Goal: Feedback & Contribution: Contribute content

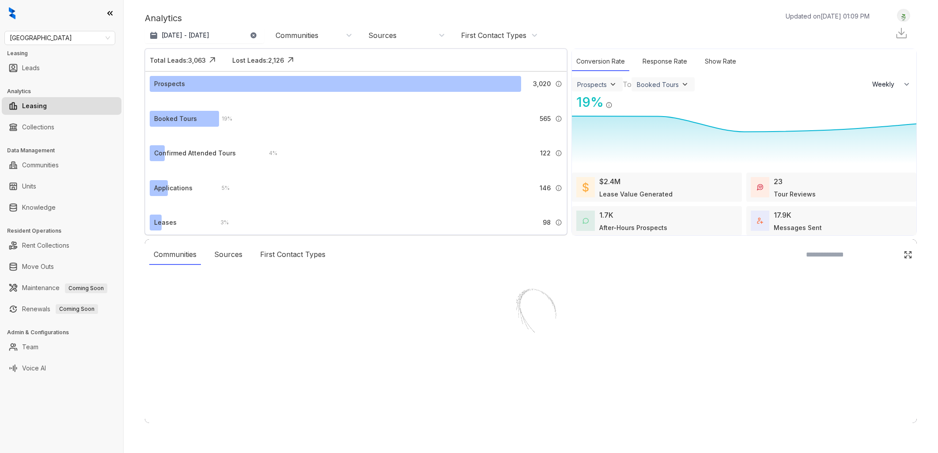
select select "******"
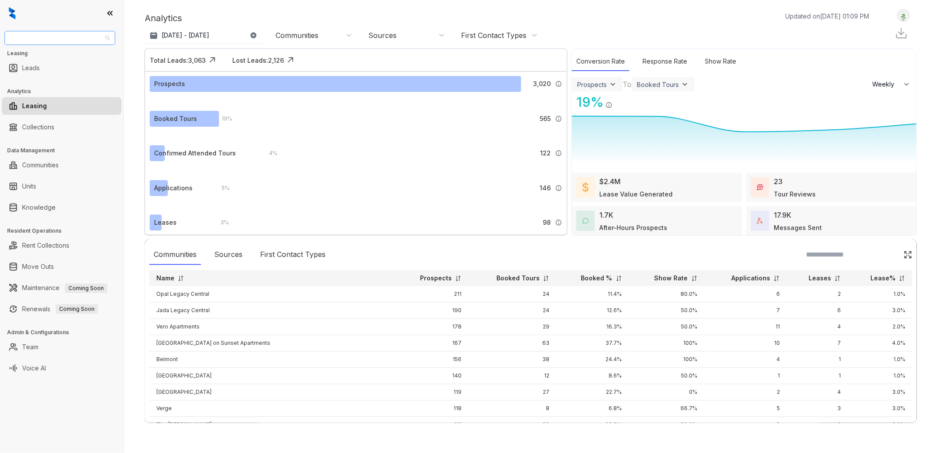
click at [99, 36] on span "[GEOGRAPHIC_DATA]" at bounding box center [60, 37] width 100 height 13
type input "****"
click at [60, 55] on div "Case and Associates" at bounding box center [59, 56] width 97 height 10
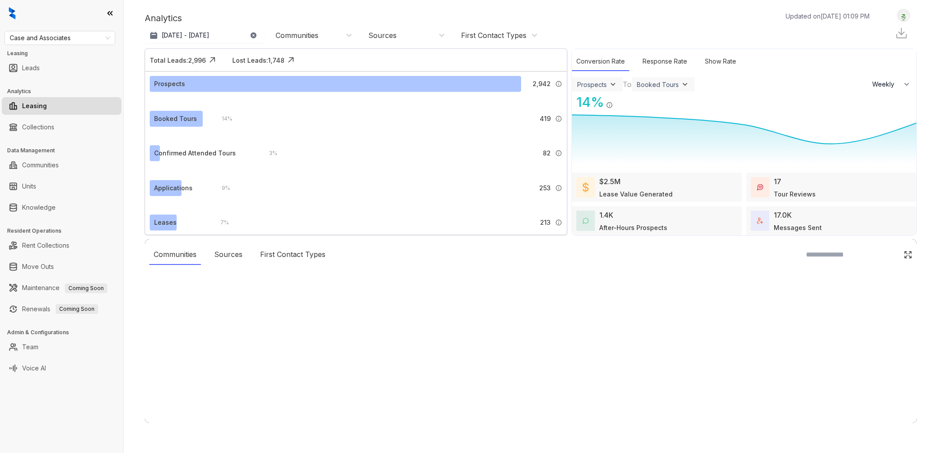
select select "******"
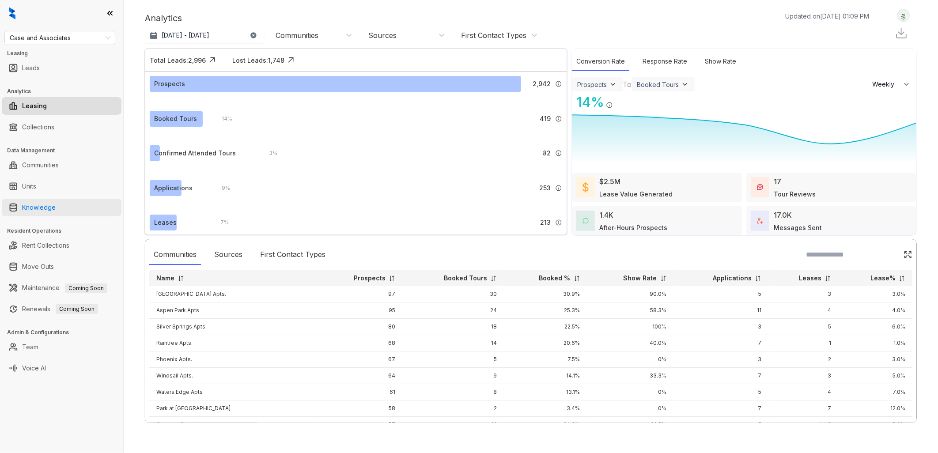
click at [56, 206] on link "Knowledge" at bounding box center [39, 208] width 34 height 18
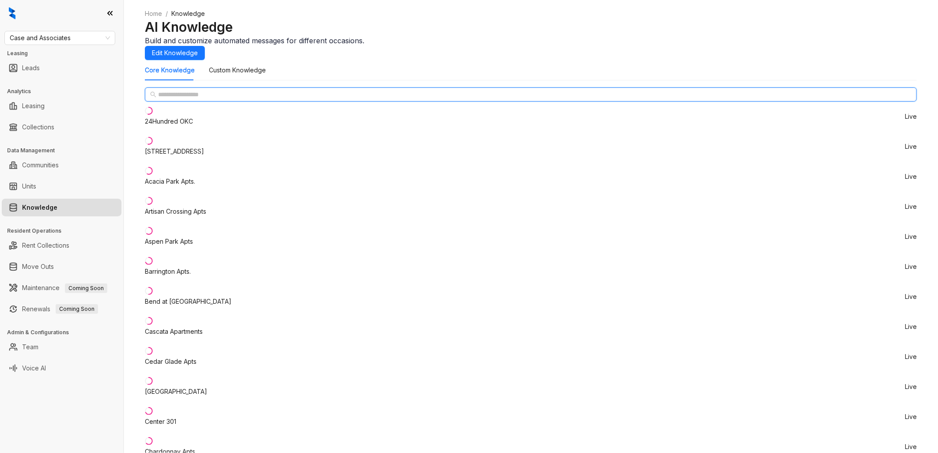
click at [204, 99] on input "text" at bounding box center [531, 95] width 747 height 10
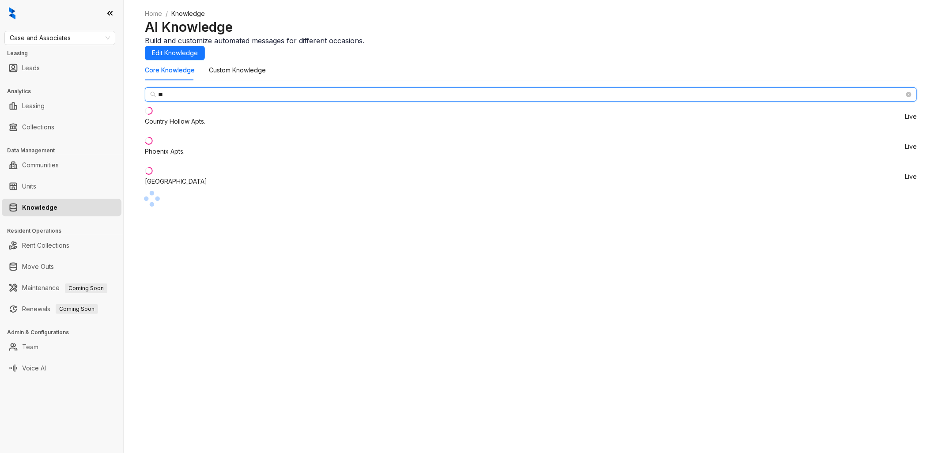
type input "*"
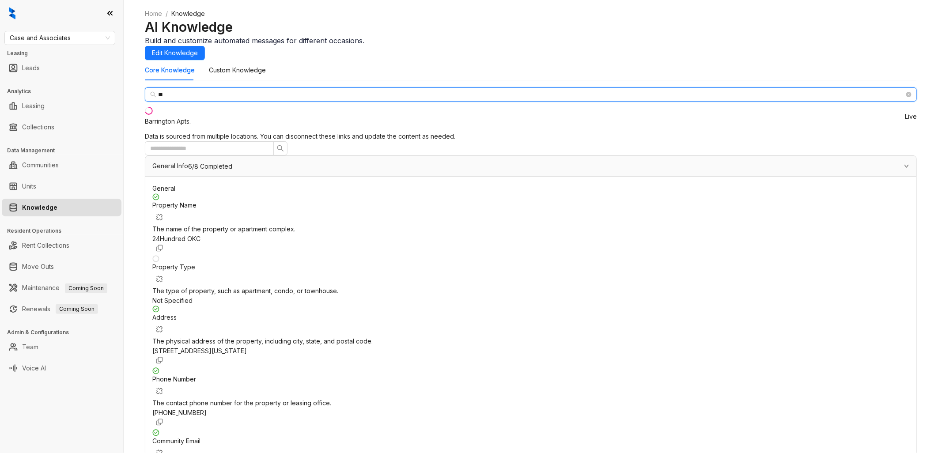
type input "*"
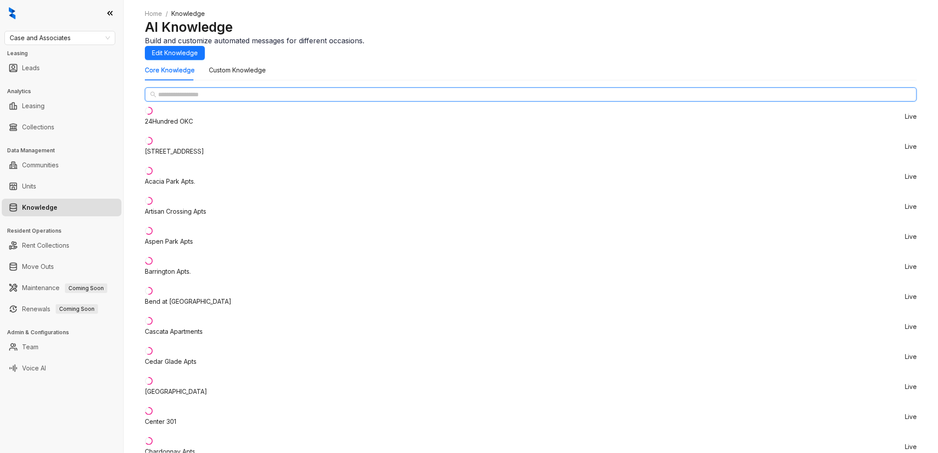
click at [222, 99] on input "text" at bounding box center [531, 95] width 747 height 10
paste input "********"
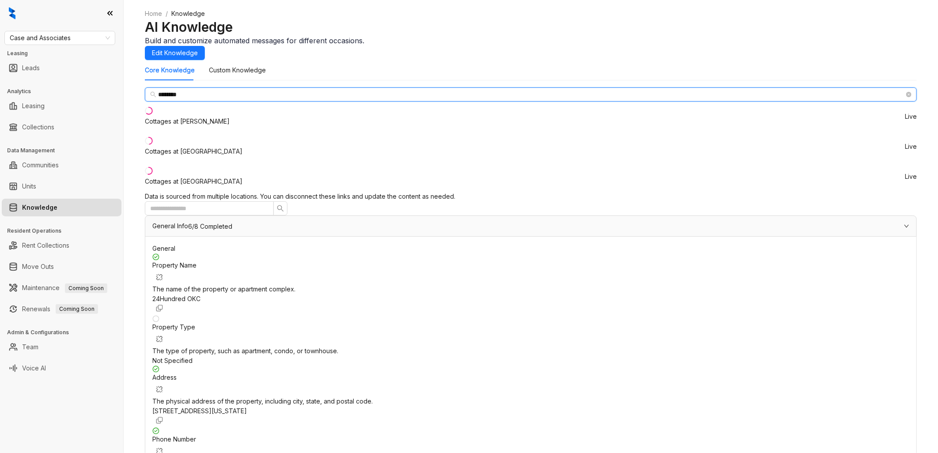
type input "********"
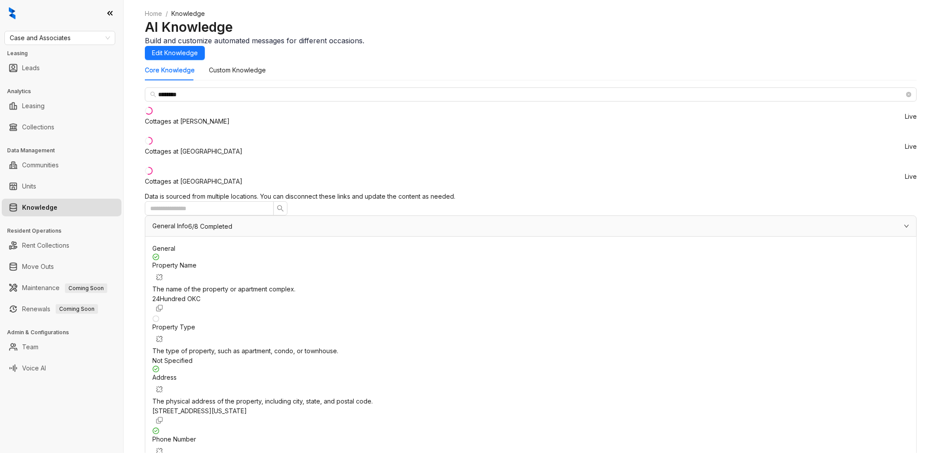
click at [209, 186] on div "Cottages at [GEOGRAPHIC_DATA]" at bounding box center [194, 182] width 98 height 10
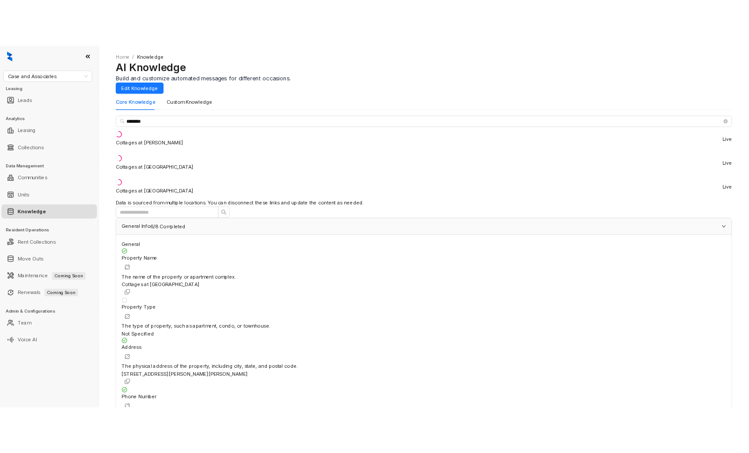
scroll to position [98, 0]
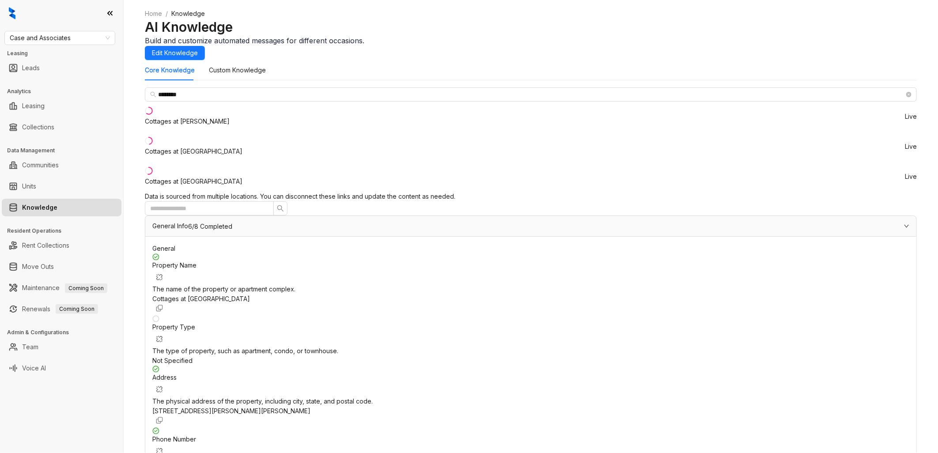
drag, startPoint x: 821, startPoint y: 259, endPoint x: 585, endPoint y: 257, distance: 235.5
drag, startPoint x: 585, startPoint y: 257, endPoint x: 628, endPoint y: 260, distance: 42.5
drag, startPoint x: 592, startPoint y: 197, endPoint x: 628, endPoint y: 197, distance: 35.3
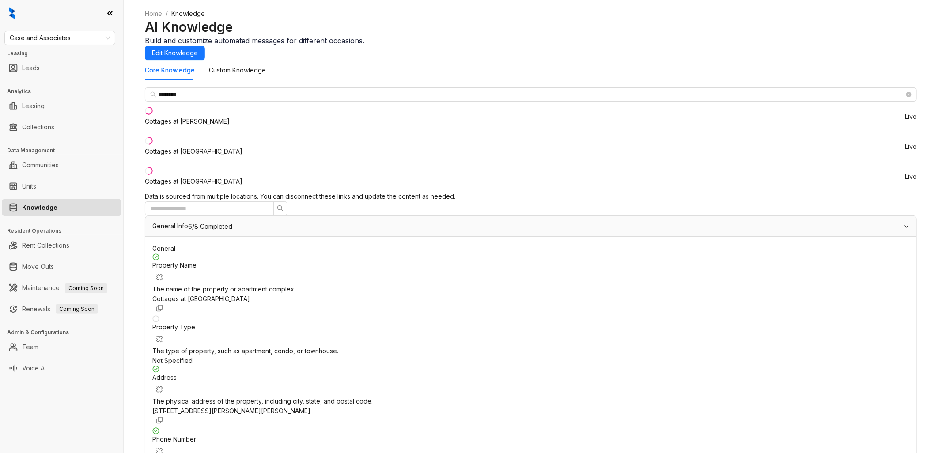
copy span "9189284300"
drag, startPoint x: 163, startPoint y: 191, endPoint x: 226, endPoint y: 193, distance: 63.2
click at [226, 192] on li "Cottages at Tallgrass Live" at bounding box center [531, 177] width 772 height 30
copy div "Cottages at [GEOGRAPHIC_DATA]"
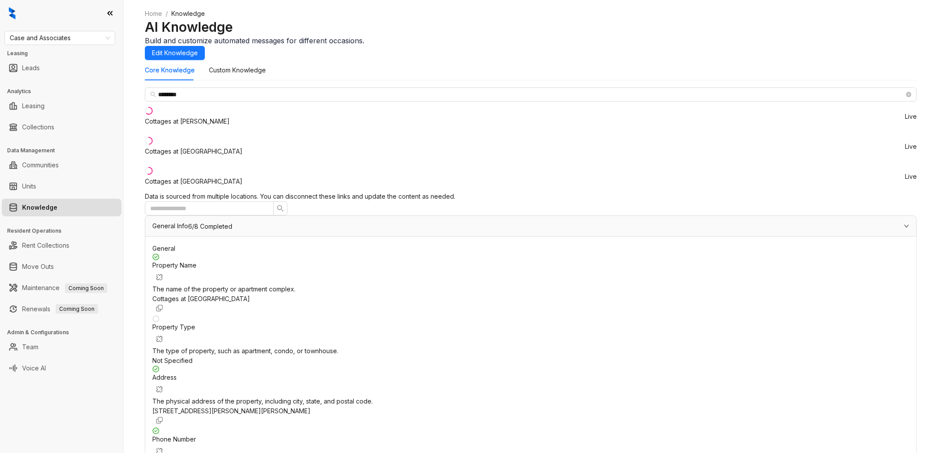
copy form "[URL][DOMAIN_NAME]"
click at [36, 349] on link "Team" at bounding box center [30, 347] width 16 height 18
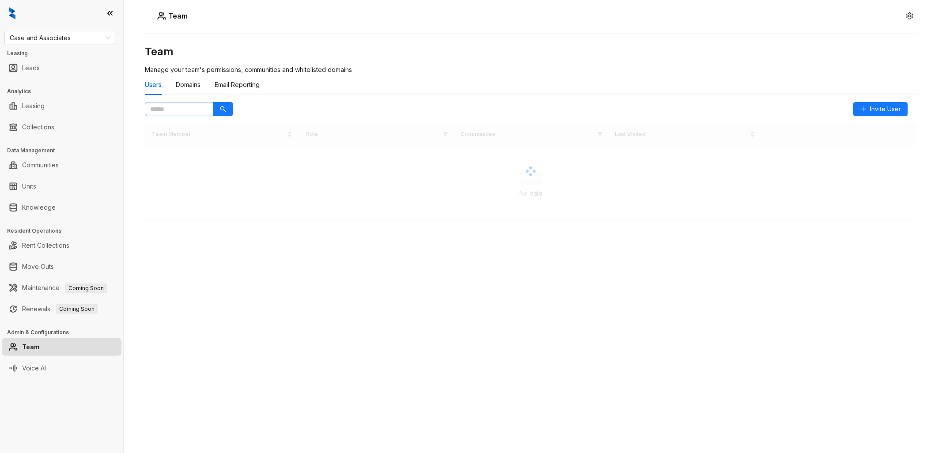
click at [203, 107] on span at bounding box center [205, 109] width 5 height 10
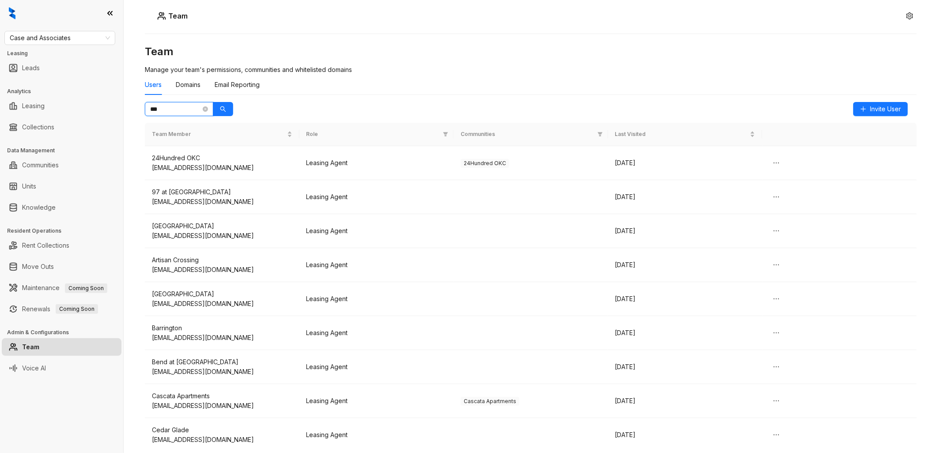
type input "***"
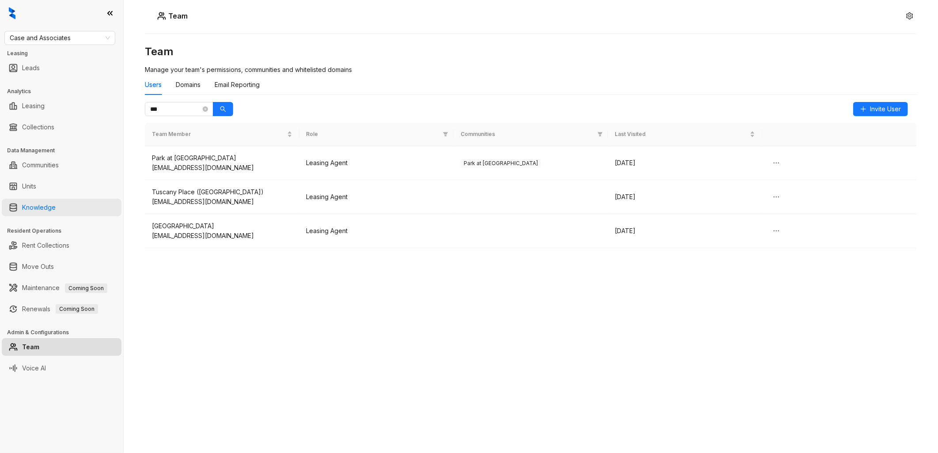
click at [56, 206] on link "Knowledge" at bounding box center [39, 208] width 34 height 18
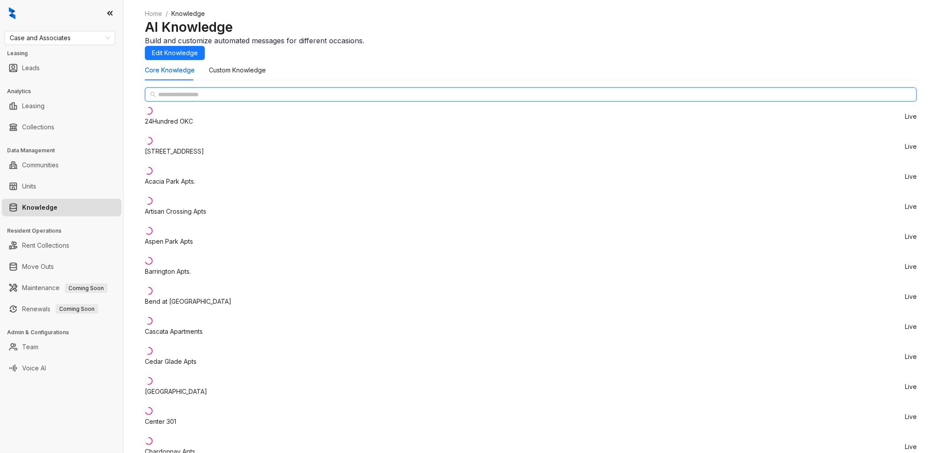
click at [209, 99] on input "text" at bounding box center [531, 95] width 747 height 10
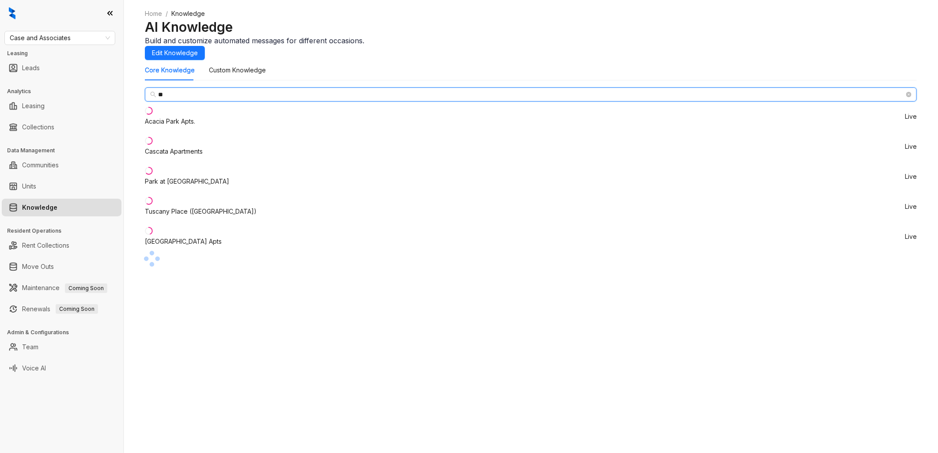
type input "*"
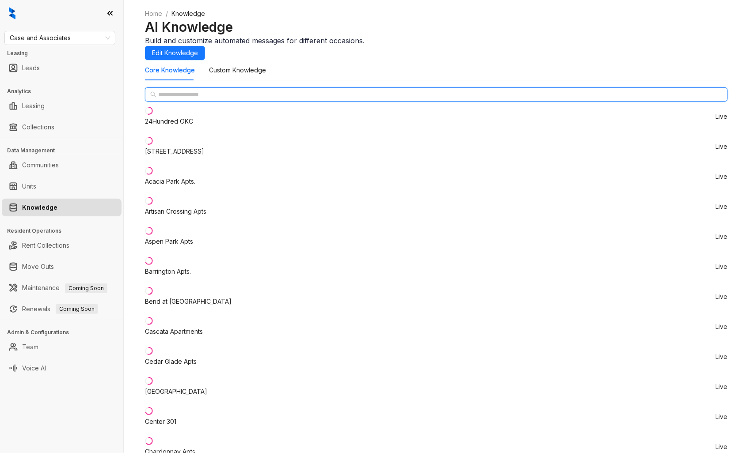
click at [202, 99] on input "text" at bounding box center [436, 95] width 557 height 10
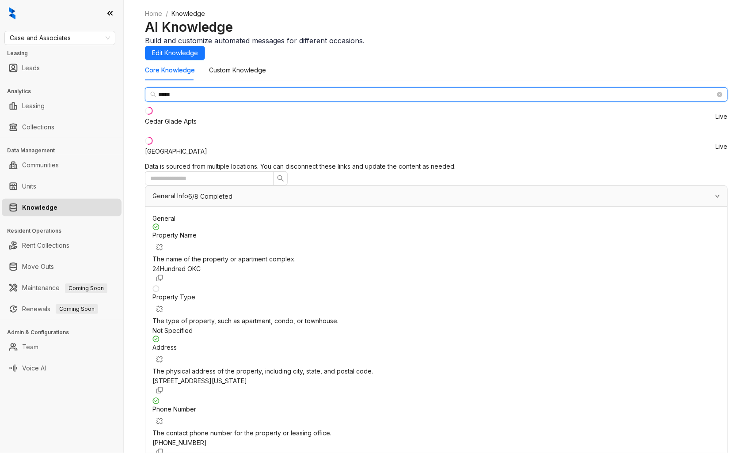
type input "*****"
click at [198, 156] on div "[GEOGRAPHIC_DATA]" at bounding box center [176, 152] width 62 height 10
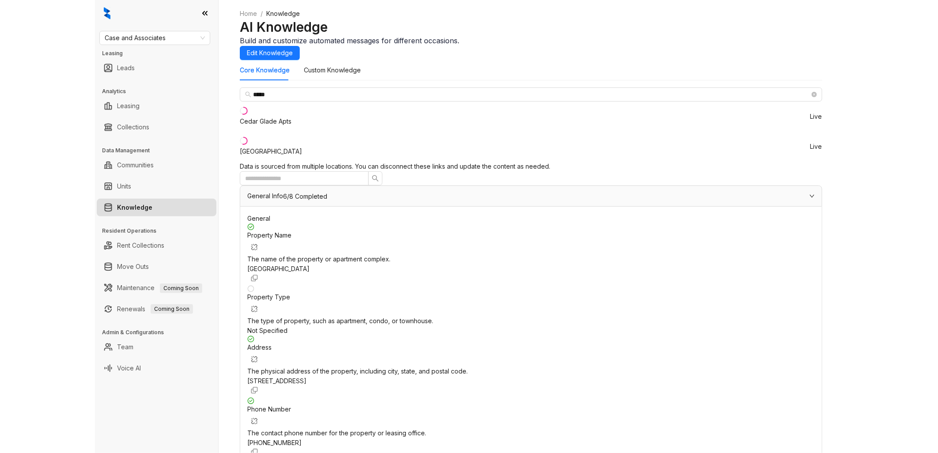
scroll to position [147, 0]
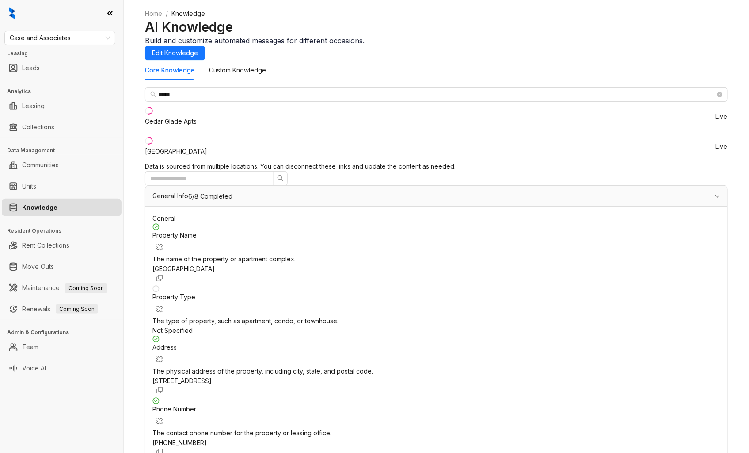
drag, startPoint x: 585, startPoint y: 219, endPoint x: 592, endPoint y: 221, distance: 7.0
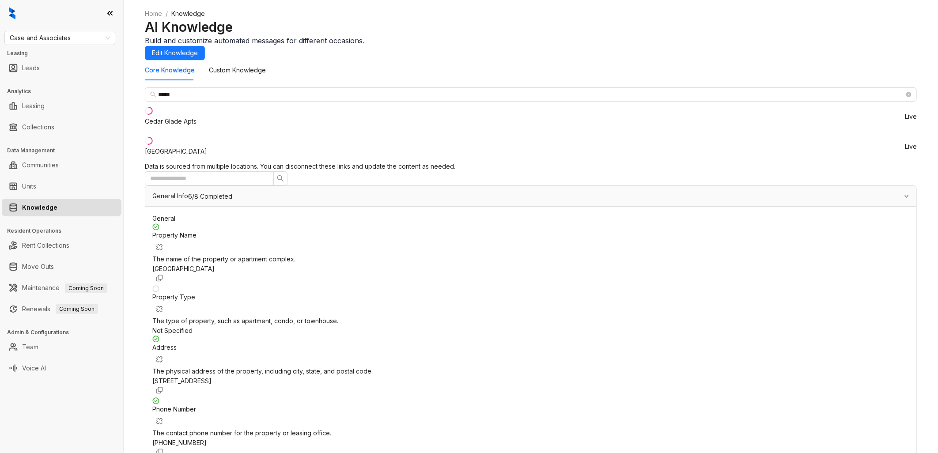
click at [255, 162] on div "***** [GEOGRAPHIC_DATA] Apts Live [GEOGRAPHIC_DATA] Live" at bounding box center [531, 124] width 772 height 74
click at [99, 37] on span "Case and Associates" at bounding box center [60, 37] width 100 height 13
type input "****"
click at [67, 55] on div "[GEOGRAPHIC_DATA]" at bounding box center [59, 56] width 97 height 10
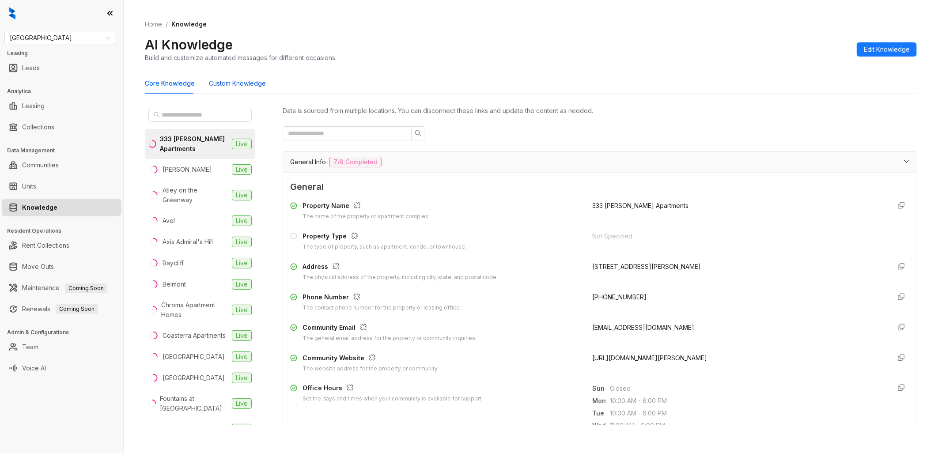
click at [242, 82] on Knowledge "Custom Knowledge" at bounding box center [237, 84] width 57 height 10
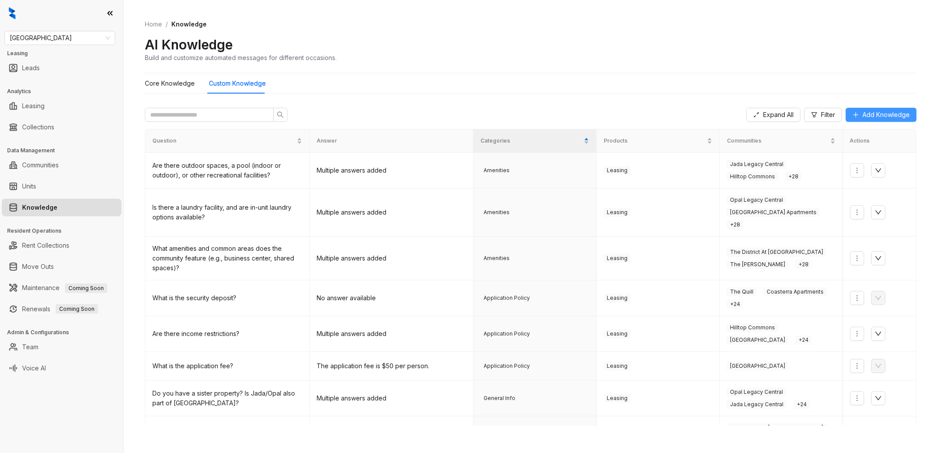
click at [871, 113] on span "Add Knowledge" at bounding box center [886, 115] width 47 height 10
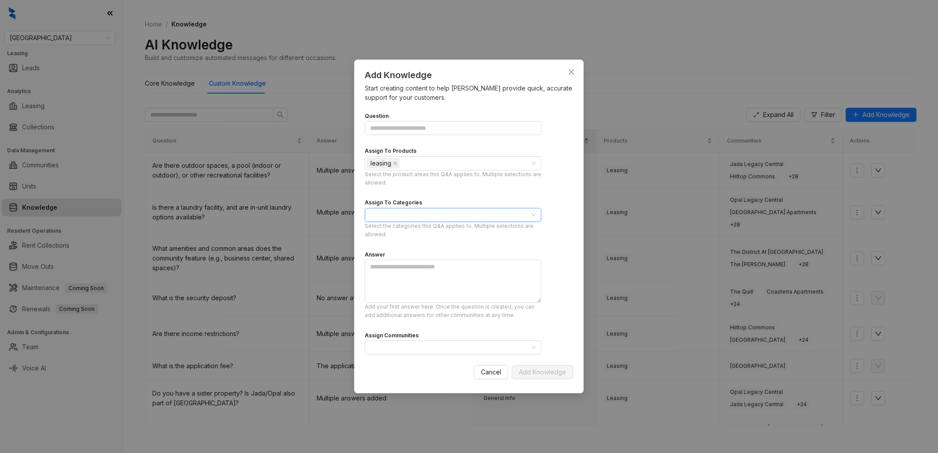
click at [407, 215] on div at bounding box center [449, 215] width 164 height 12
type input "***"
click at [405, 245] on div "Pet Policy" at bounding box center [453, 247] width 163 height 10
click at [550, 201] on div "Question Assign To Products leasing Select the product areas this Q&A applies t…" at bounding box center [469, 245] width 209 height 279
click at [425, 269] on textarea at bounding box center [453, 281] width 177 height 43
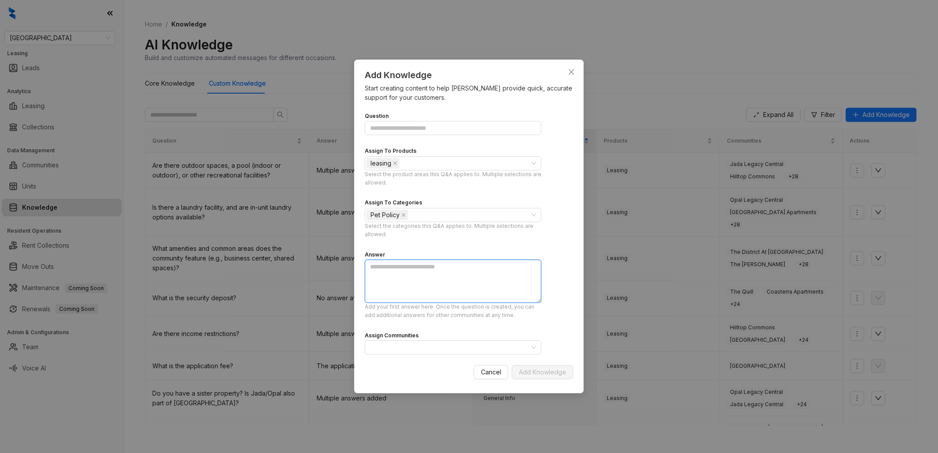
paste textarea "**********"
drag, startPoint x: 413, startPoint y: 276, endPoint x: 370, endPoint y: 274, distance: 42.9
click at [370, 274] on textarea "**********" at bounding box center [453, 281] width 177 height 43
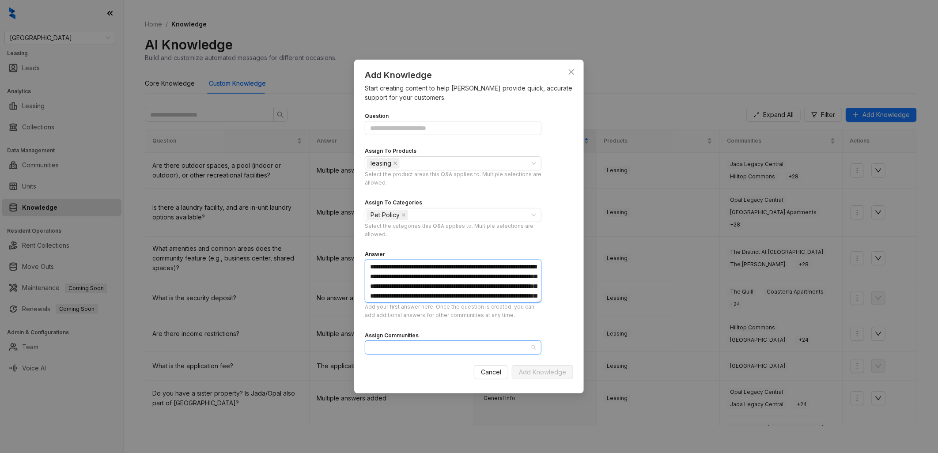
click at [535, 346] on div at bounding box center [453, 348] width 177 height 14
type textarea "**********"
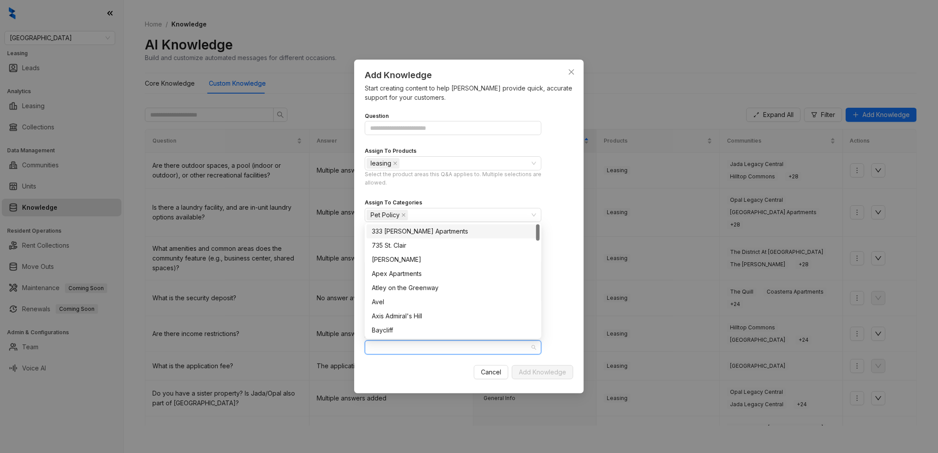
click at [440, 228] on div "333 Ellington Apartments" at bounding box center [453, 232] width 163 height 10
click at [426, 246] on div "735 St. Clair" at bounding box center [453, 246] width 163 height 10
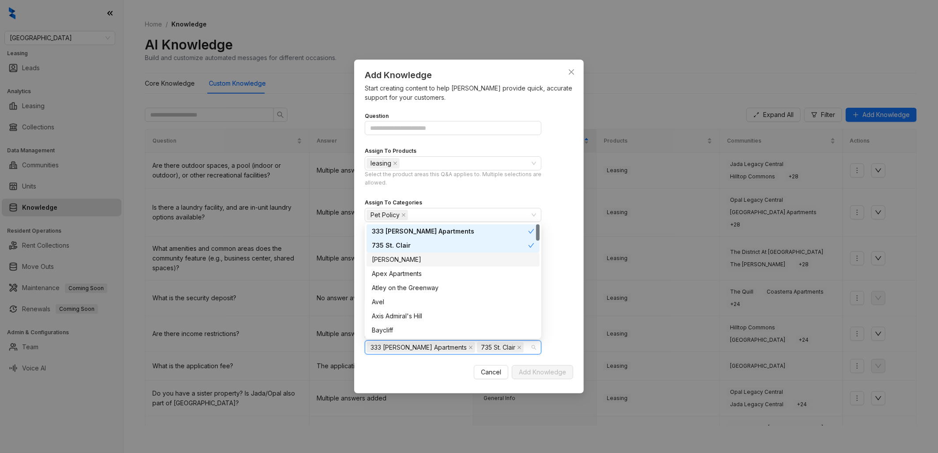
drag, startPoint x: 421, startPoint y: 258, endPoint x: 420, endPoint y: 269, distance: 10.2
click at [421, 259] on div "Almeda Park" at bounding box center [453, 260] width 163 height 10
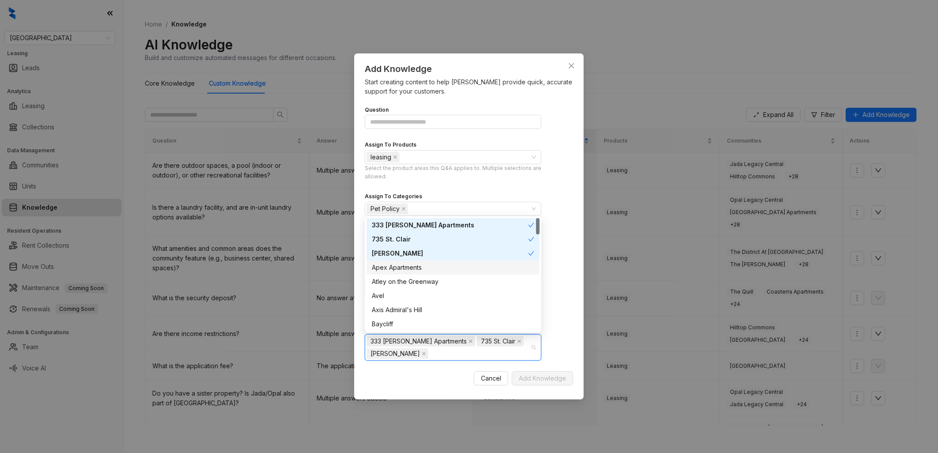
click at [420, 271] on div "Apex Apartments" at bounding box center [453, 268] width 163 height 10
drag, startPoint x: 424, startPoint y: 279, endPoint x: 427, endPoint y: 283, distance: 5.0
click at [424, 280] on div "Atley on the Greenway" at bounding box center [453, 282] width 163 height 10
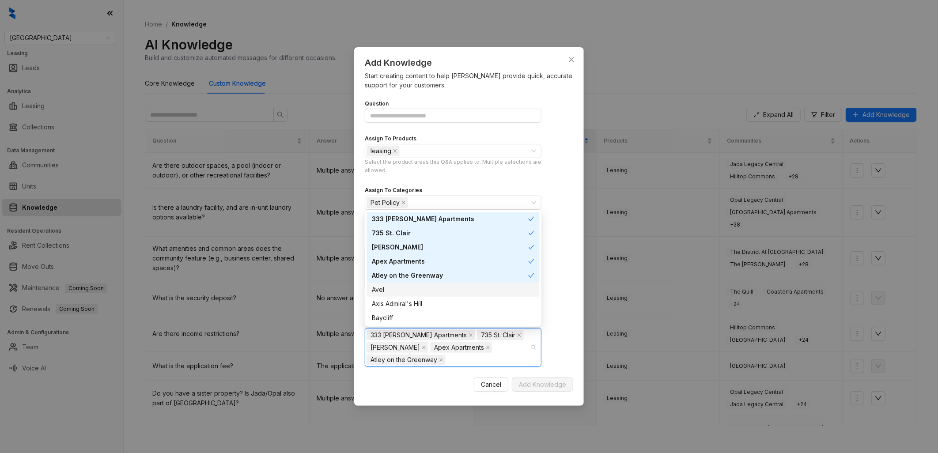
click at [427, 293] on div "Avel" at bounding box center [453, 290] width 163 height 10
drag, startPoint x: 425, startPoint y: 300, endPoint x: 424, endPoint y: 312, distance: 12.9
click at [425, 300] on div "Axis Admiral's Hill" at bounding box center [453, 304] width 163 height 10
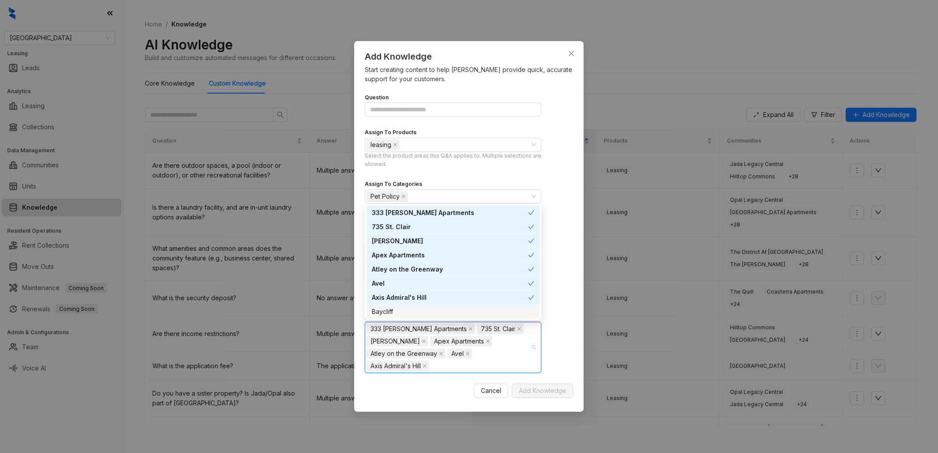
click at [425, 313] on div "Baycliff" at bounding box center [453, 312] width 163 height 10
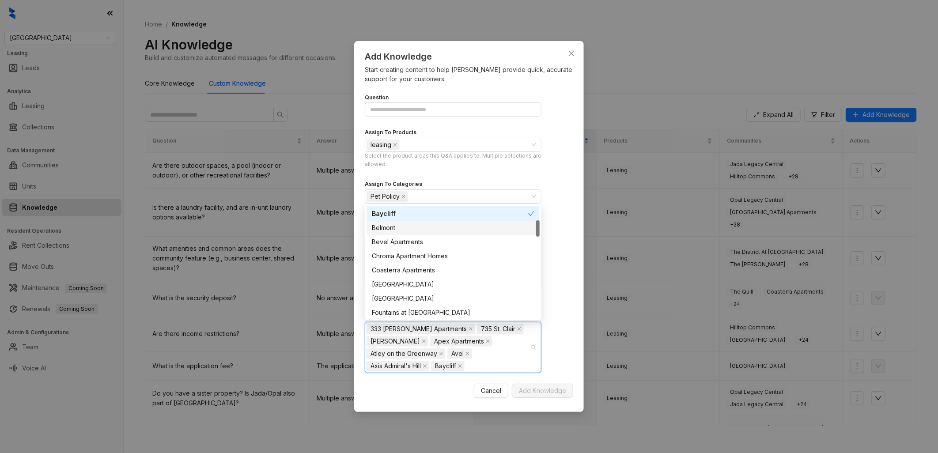
click at [426, 223] on div "Belmont" at bounding box center [453, 228] width 163 height 10
click at [431, 238] on div "Bevel Apartments" at bounding box center [453, 242] width 163 height 10
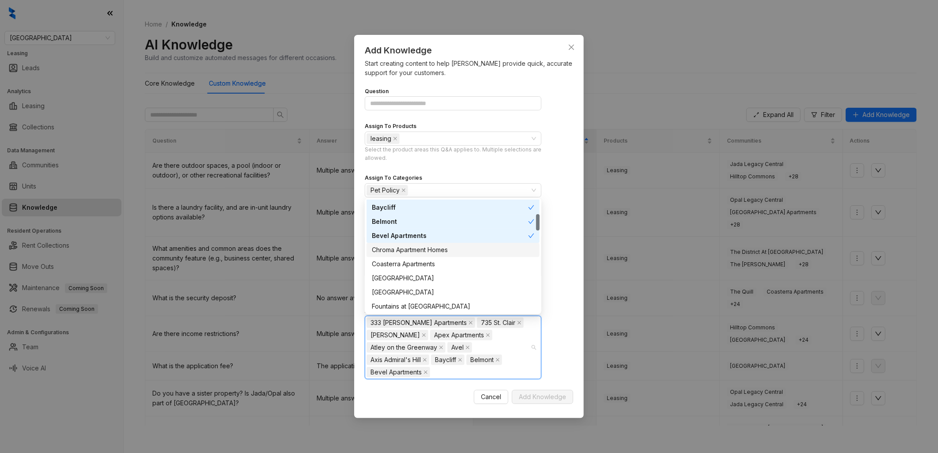
click at [439, 252] on div "Chroma Apartment Homes" at bounding box center [453, 250] width 163 height 10
click at [440, 262] on div "Coasterra Apartments" at bounding box center [453, 264] width 163 height 10
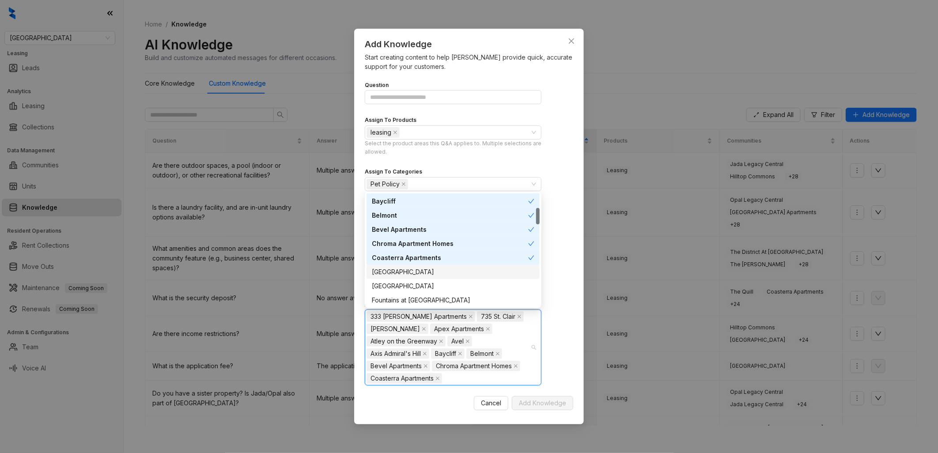
click at [439, 273] on div "Fallbrook Ranch" at bounding box center [453, 272] width 163 height 10
click at [433, 283] on div "Forest Creek" at bounding box center [453, 286] width 163 height 10
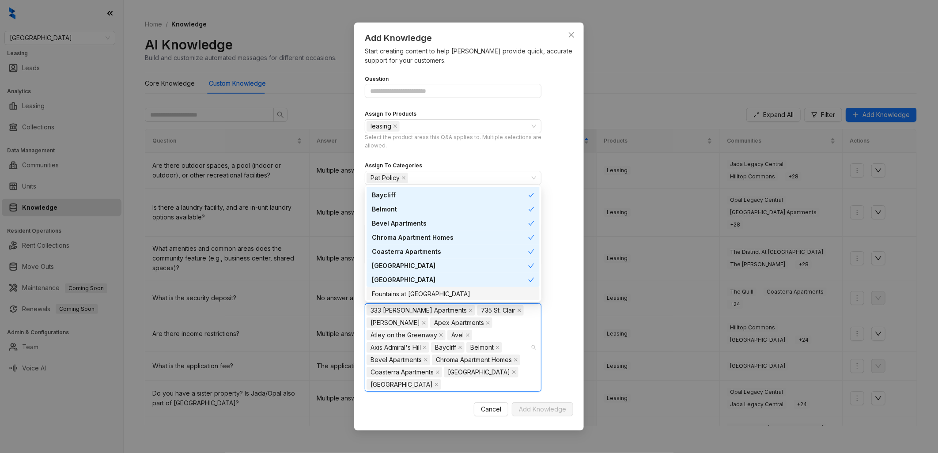
click at [435, 292] on div "Fountains at Tidwell" at bounding box center [453, 294] width 163 height 10
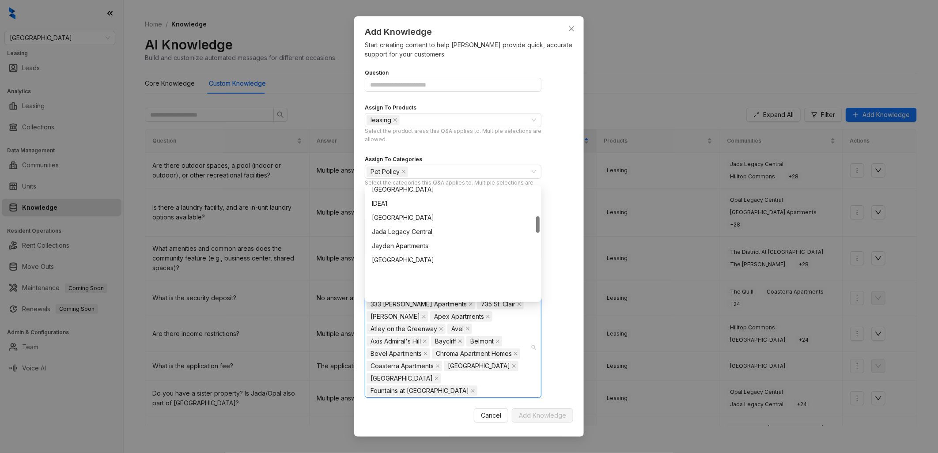
scroll to position [196, 0]
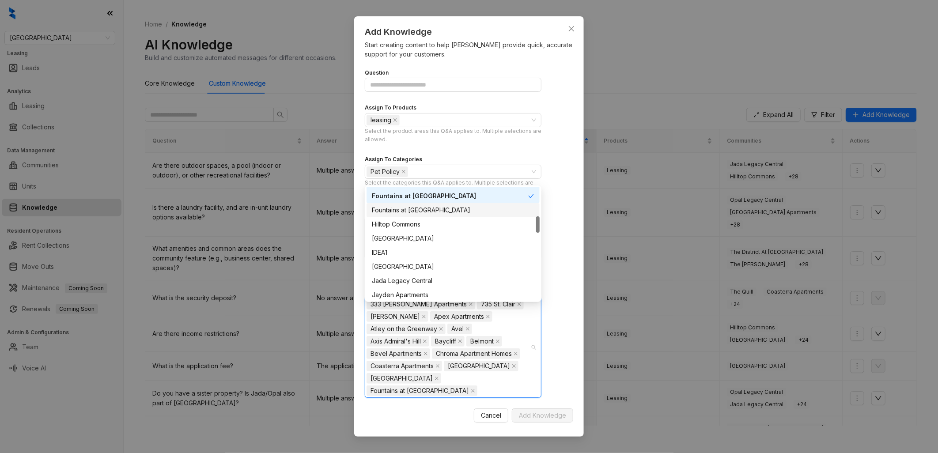
click at [431, 208] on div "Fountains at Tidwell" at bounding box center [453, 210] width 163 height 10
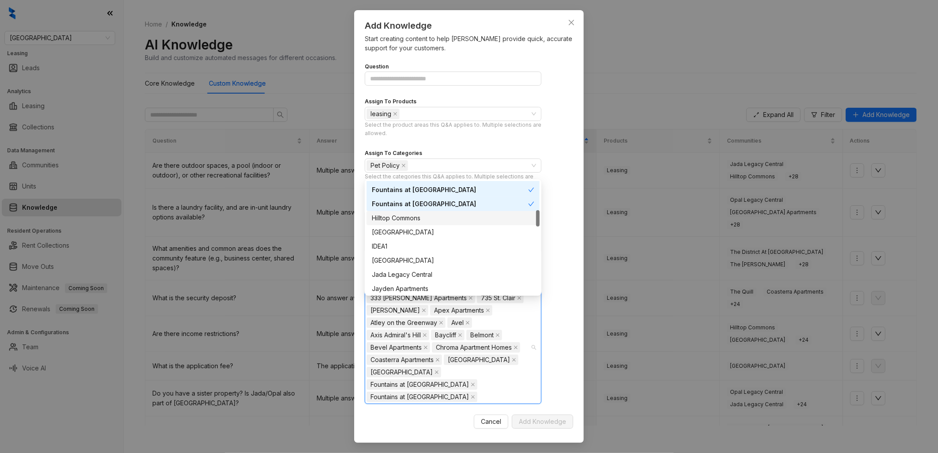
click at [433, 223] on div "Hilltop Commons" at bounding box center [453, 218] width 173 height 14
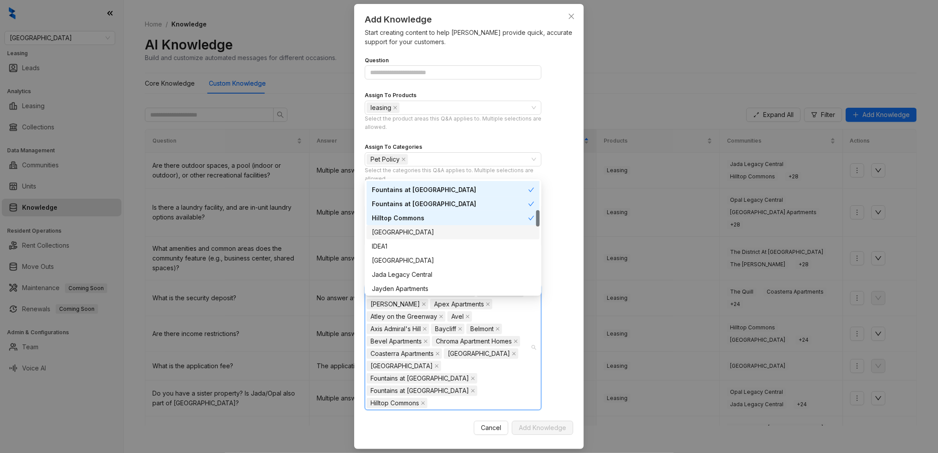
click at [434, 231] on div "Hollow Creek" at bounding box center [453, 233] width 163 height 10
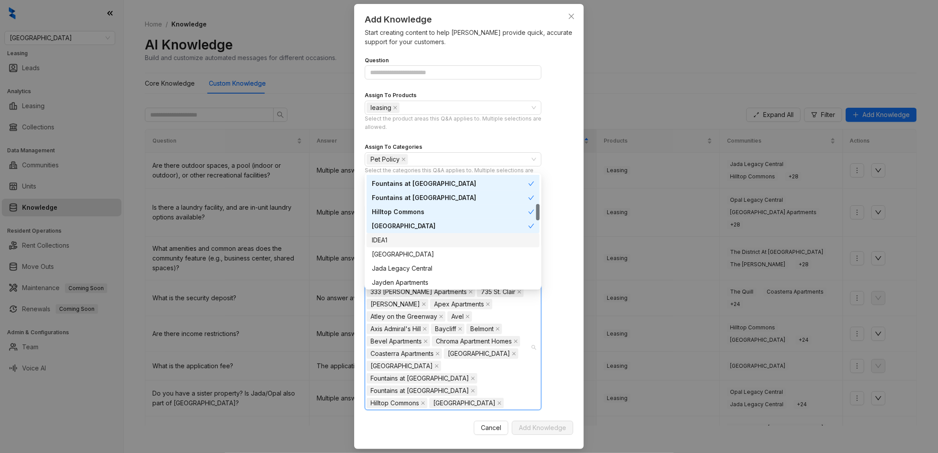
click at [432, 240] on div "IDEA1" at bounding box center [453, 240] width 163 height 10
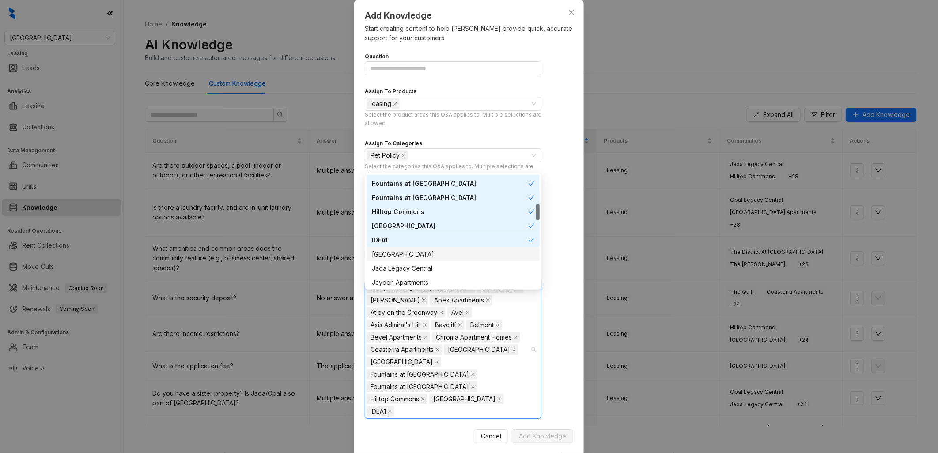
drag, startPoint x: 434, startPoint y: 253, endPoint x: 437, endPoint y: 262, distance: 9.5
click at [434, 253] on div "Inwood Station" at bounding box center [453, 255] width 163 height 10
drag, startPoint x: 438, startPoint y: 262, endPoint x: 442, endPoint y: 275, distance: 13.6
click at [439, 263] on div "Jada Legacy Central" at bounding box center [453, 269] width 173 height 14
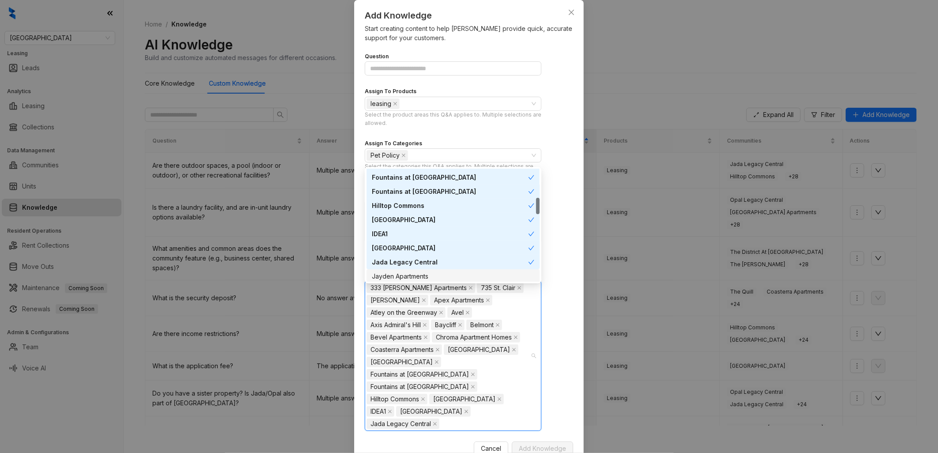
click at [442, 275] on div "Jayden Apartments" at bounding box center [453, 277] width 163 height 10
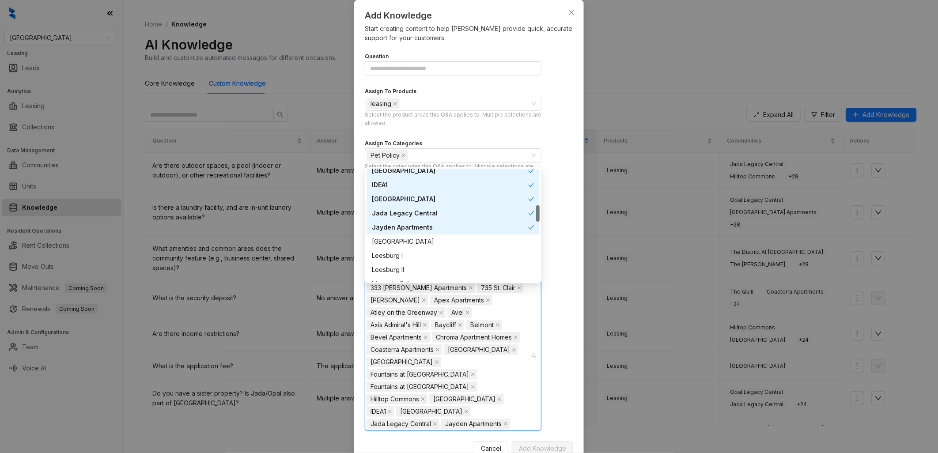
scroll to position [294, 0]
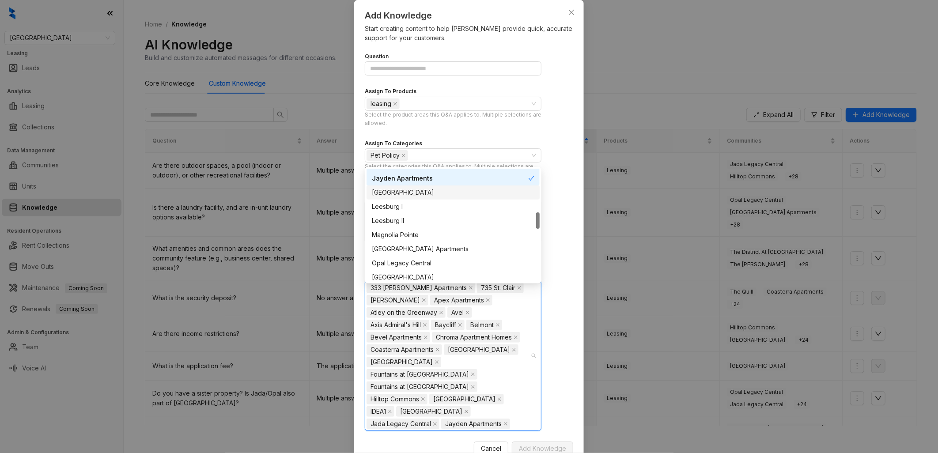
click at [436, 188] on div "Lakeside Vista" at bounding box center [453, 193] width 163 height 10
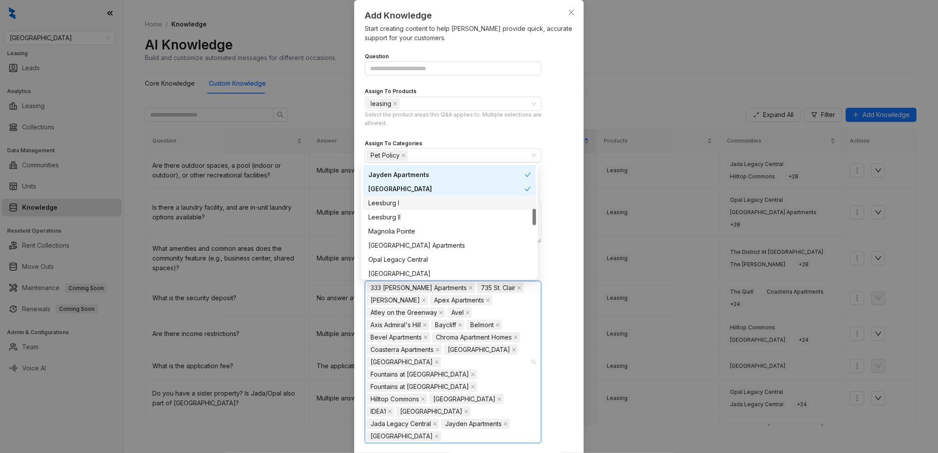
click at [434, 200] on div "Leesburg I" at bounding box center [449, 203] width 163 height 10
drag, startPoint x: 431, startPoint y: 213, endPoint x: 432, endPoint y: 220, distance: 7.1
click at [431, 213] on div "Leesburg II" at bounding box center [449, 217] width 163 height 10
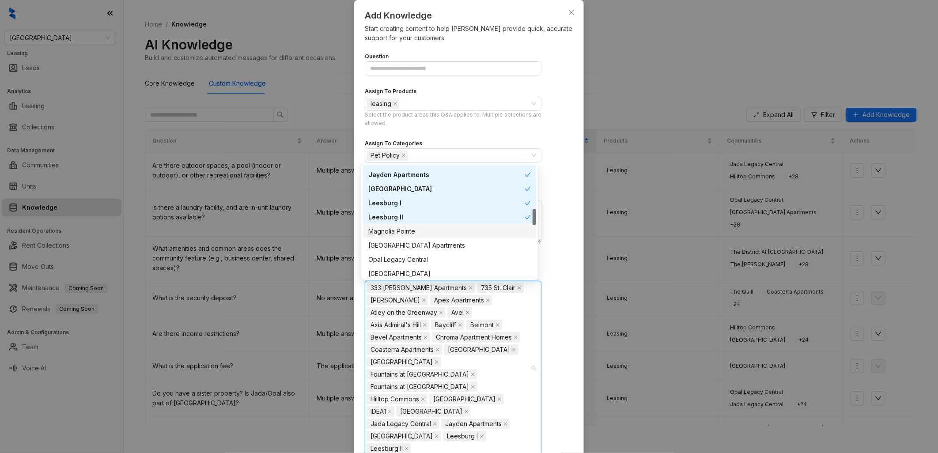
drag, startPoint x: 428, startPoint y: 230, endPoint x: 438, endPoint y: 237, distance: 12.5
click at [429, 231] on div "Magnolia Pointe" at bounding box center [449, 232] width 163 height 10
click at [441, 239] on div "Norte Town Lake Apartments" at bounding box center [449, 246] width 173 height 14
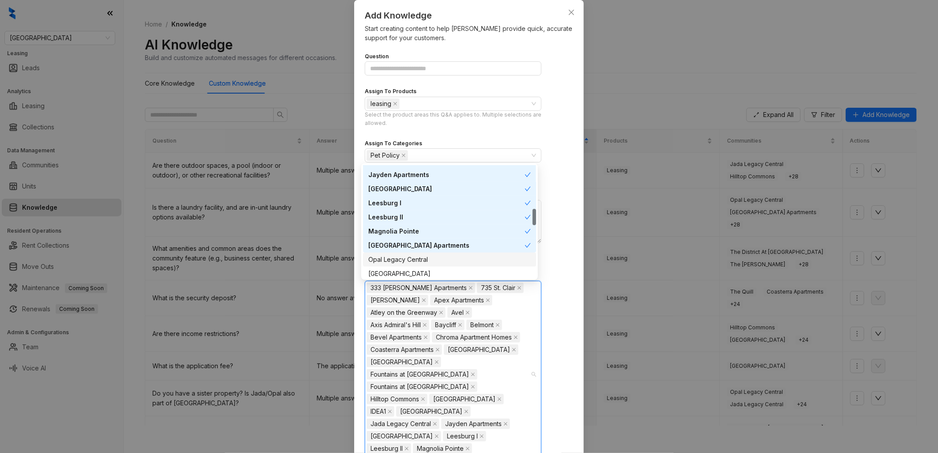
drag, startPoint x: 436, startPoint y: 258, endPoint x: 439, endPoint y: 263, distance: 6.2
click at [438, 258] on div "Opal Legacy Central" at bounding box center [449, 260] width 163 height 10
click at [434, 272] on div "Park Village" at bounding box center [449, 274] width 163 height 10
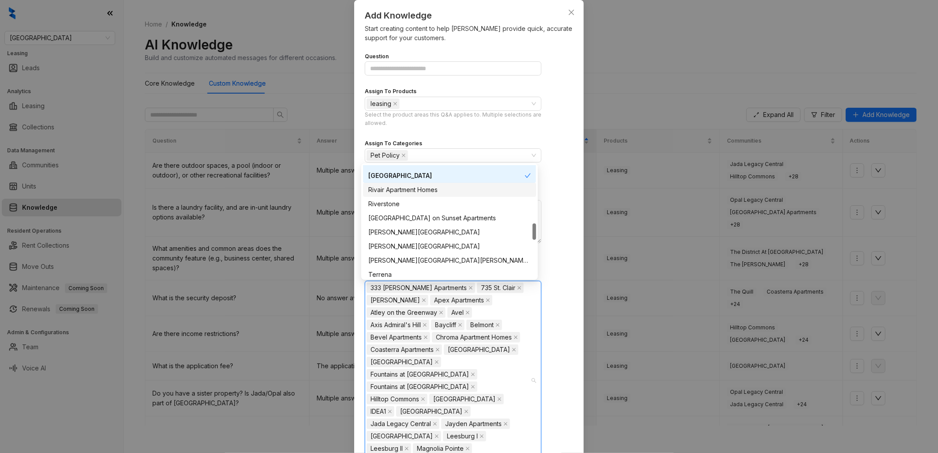
click at [423, 193] on div "Rivair Apartment Homes" at bounding box center [449, 190] width 163 height 10
click at [417, 203] on div "Riverstone" at bounding box center [449, 204] width 163 height 10
click at [429, 218] on div "Rock Peak on Sunset Apartments" at bounding box center [449, 218] width 163 height 10
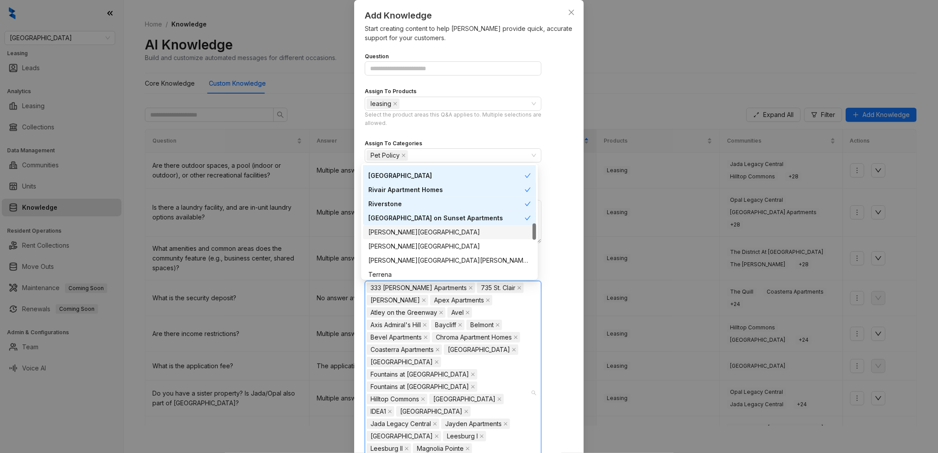
click at [428, 228] on div "Sheldon Ranch" at bounding box center [449, 233] width 163 height 10
drag, startPoint x: 429, startPoint y: 242, endPoint x: 438, endPoint y: 249, distance: 11.3
click at [430, 244] on div "Sterling Green Village" at bounding box center [449, 247] width 163 height 10
click at [443, 259] on div "Sterling Green Village & Sheldon Ranch Apartments" at bounding box center [449, 261] width 163 height 10
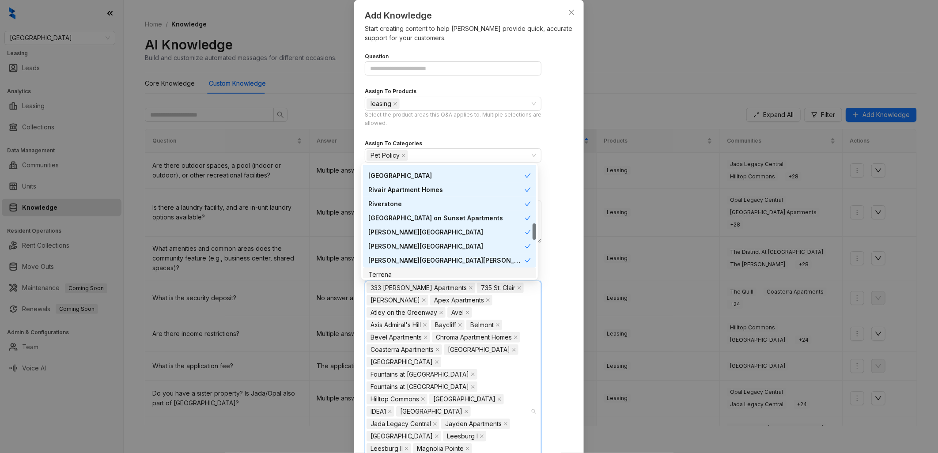
click at [425, 273] on div "Terrena" at bounding box center [449, 275] width 163 height 10
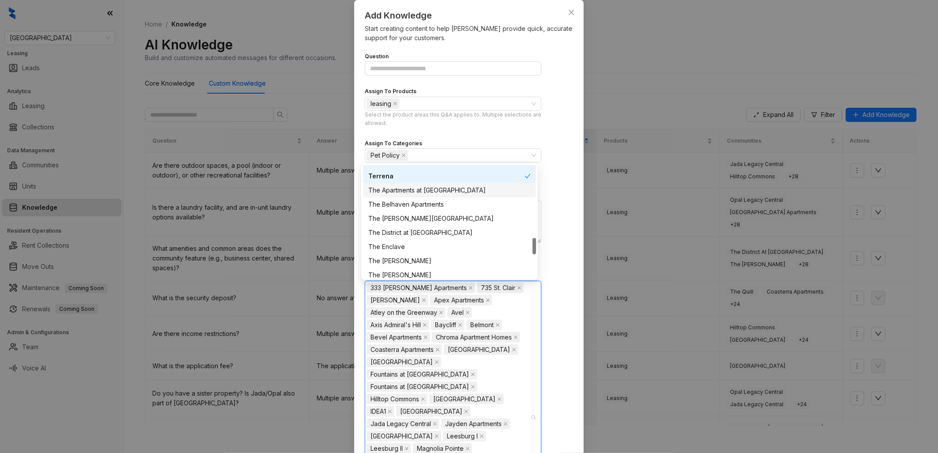
click at [424, 190] on div "The Apartments at Shade Tree" at bounding box center [449, 191] width 163 height 10
click at [429, 201] on div "The Belhaven Apartments" at bounding box center [449, 205] width 163 height 10
click at [429, 218] on div "The Bradley Braddock Road Station" at bounding box center [449, 219] width 163 height 10
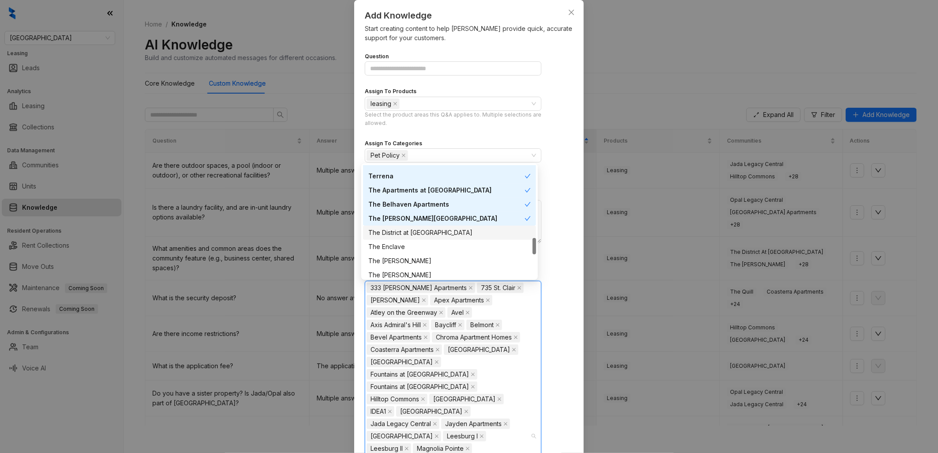
click at [429, 232] on div "The District at Scottsdale" at bounding box center [449, 233] width 163 height 10
click at [426, 247] on div "The Enclave" at bounding box center [449, 247] width 163 height 10
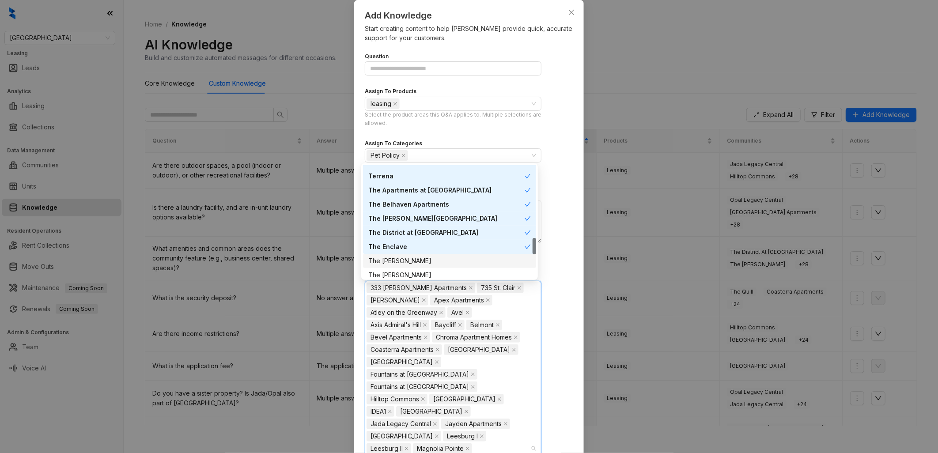
click at [425, 266] on div "The Montgomery" at bounding box center [449, 261] width 173 height 14
click at [421, 273] on div "The Moxley" at bounding box center [449, 275] width 163 height 10
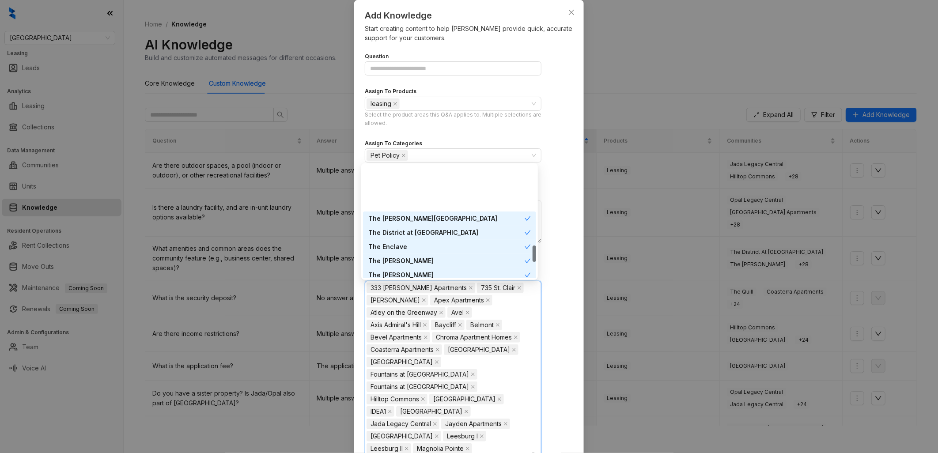
scroll to position [589, 0]
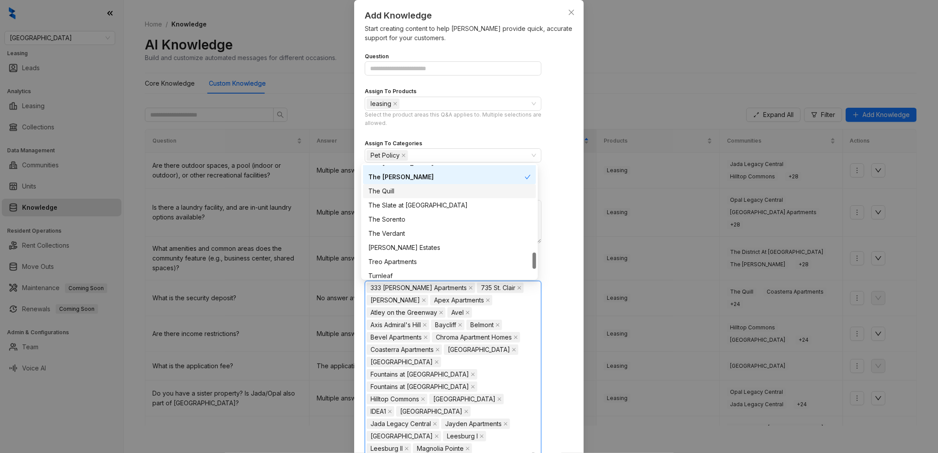
click at [415, 192] on div "The Quill" at bounding box center [449, 191] width 163 height 10
click at [425, 205] on div "The Slate at Andover" at bounding box center [449, 206] width 163 height 10
click at [422, 219] on div "The Sorento" at bounding box center [449, 220] width 163 height 10
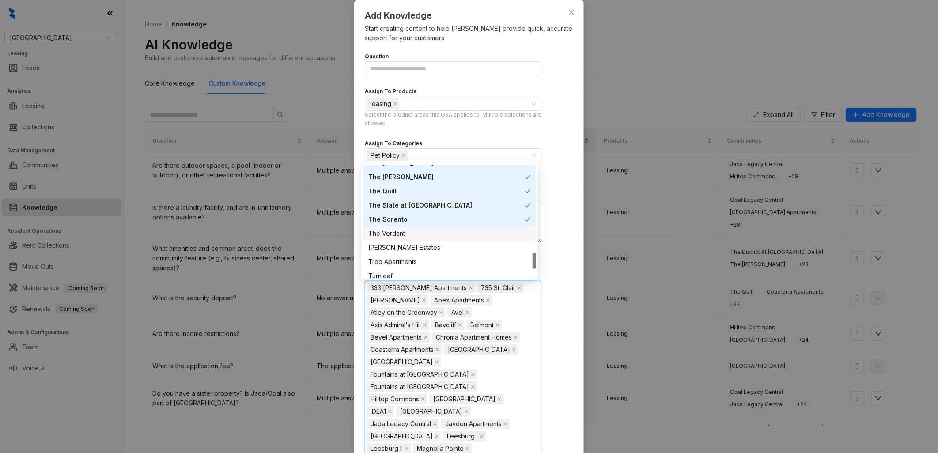
click at [416, 231] on div "The Verdant" at bounding box center [449, 234] width 163 height 10
drag, startPoint x: 415, startPoint y: 244, endPoint x: 415, endPoint y: 250, distance: 5.3
click at [415, 245] on div "Tidwell Estates" at bounding box center [449, 248] width 163 height 10
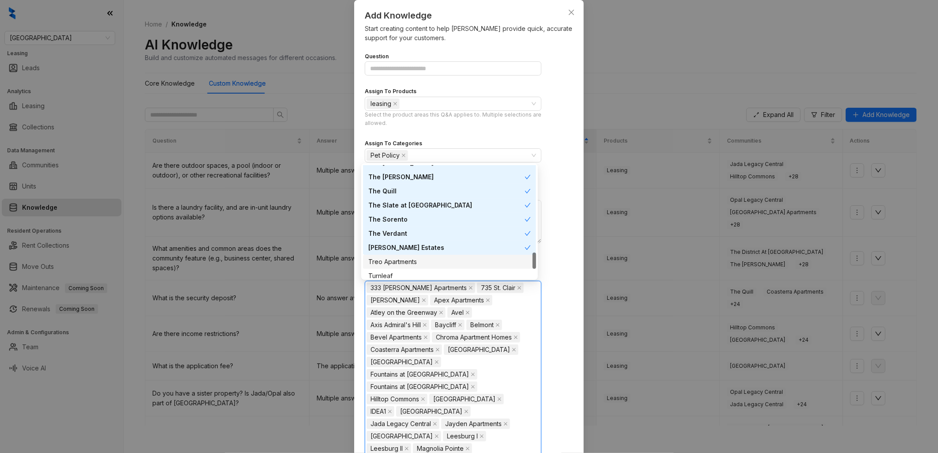
click at [416, 259] on div "Treo Apartments" at bounding box center [449, 262] width 163 height 10
drag, startPoint x: 414, startPoint y: 276, endPoint x: 414, endPoint y: 271, distance: 4.4
click at [413, 276] on div "Turnleaf" at bounding box center [449, 276] width 163 height 10
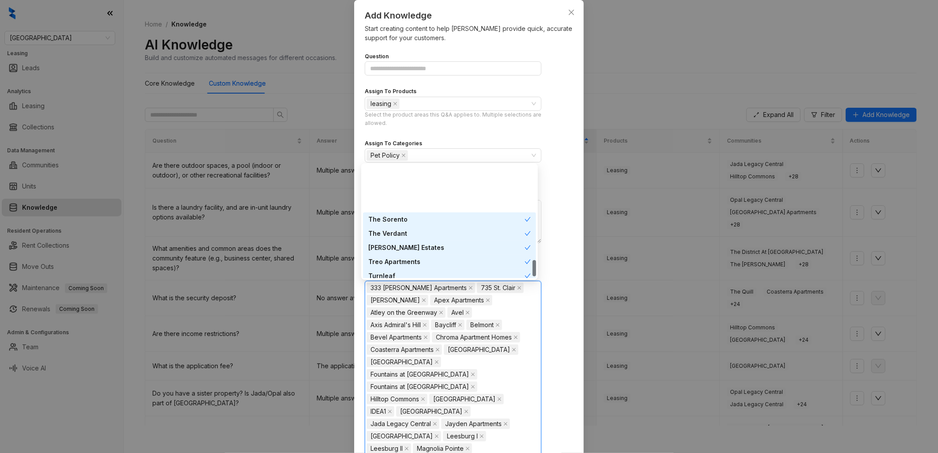
scroll to position [650, 0]
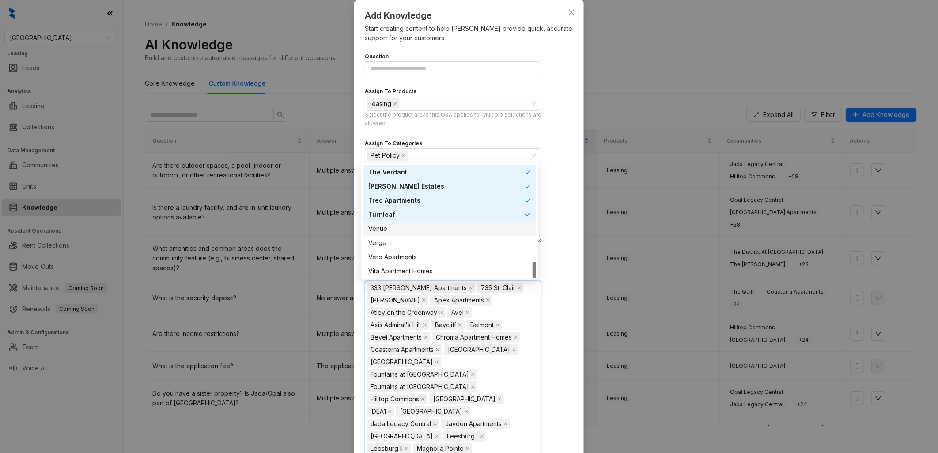
click at [416, 226] on div "Venue" at bounding box center [449, 229] width 163 height 10
click at [418, 240] on div "Verge" at bounding box center [449, 243] width 163 height 10
click at [425, 258] on div "Vero Apartments" at bounding box center [449, 257] width 163 height 10
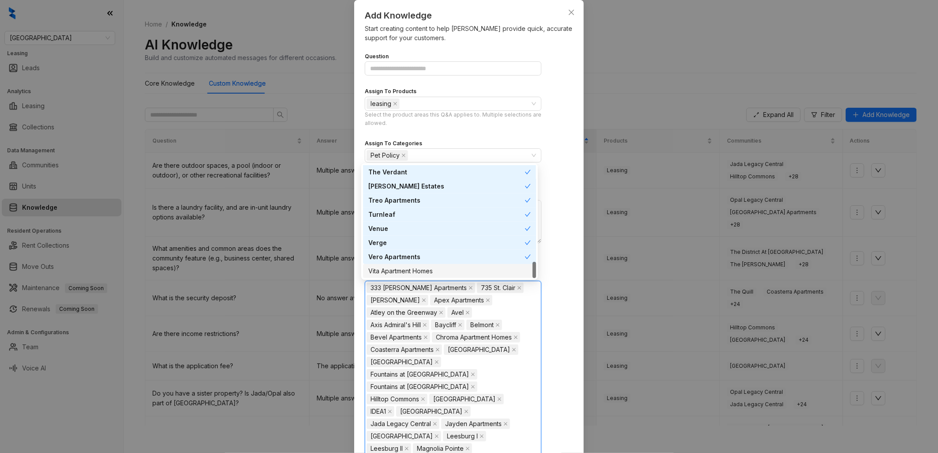
click at [433, 269] on div "Vita Apartment Homes" at bounding box center [449, 271] width 163 height 10
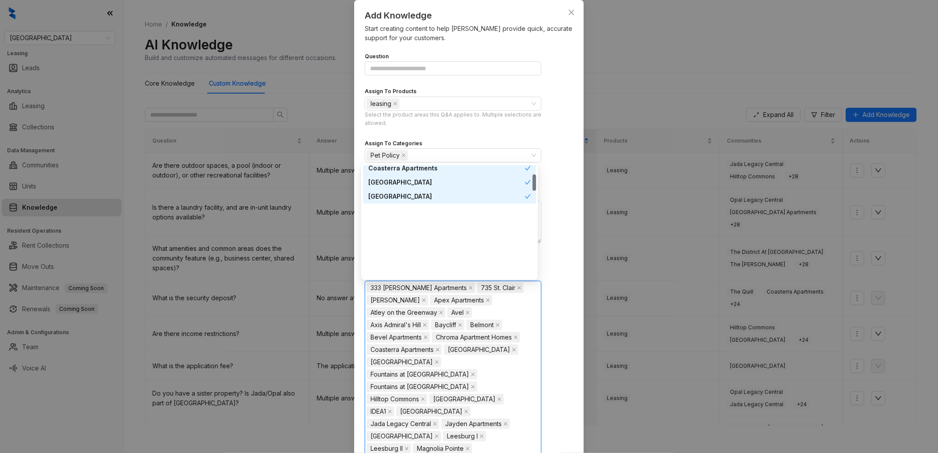
scroll to position [0, 0]
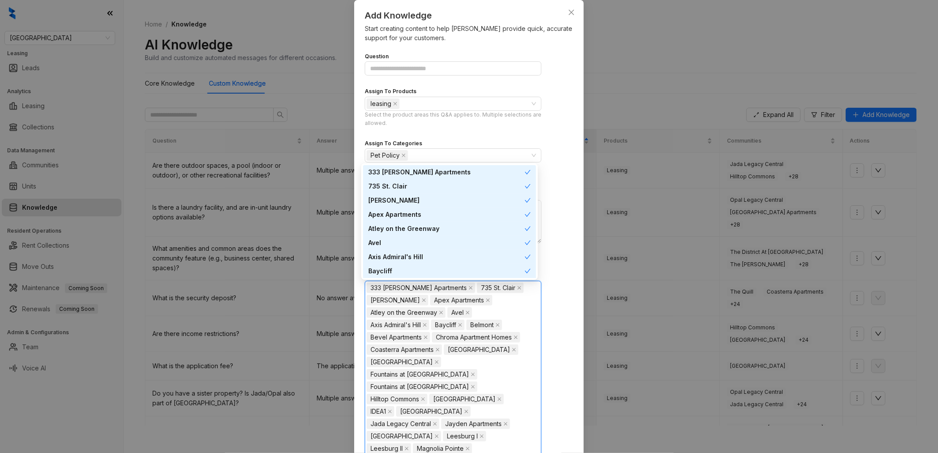
click at [560, 190] on div "**********" at bounding box center [469, 383] width 209 height 675
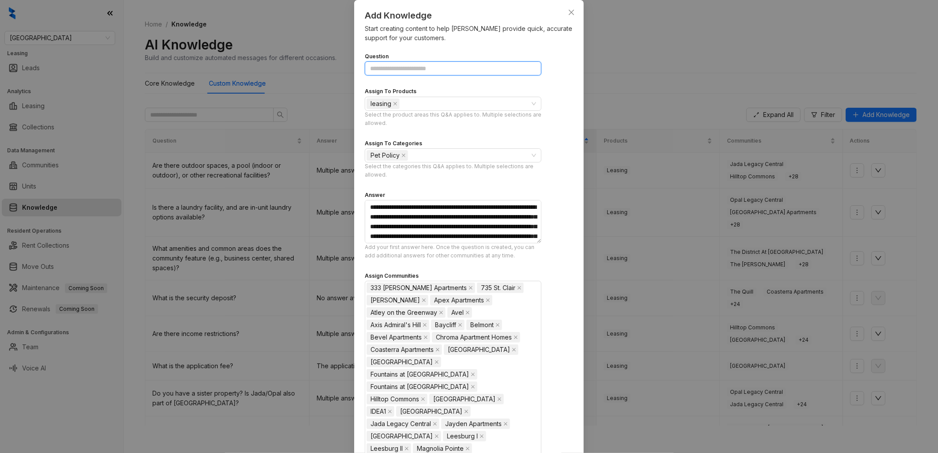
click at [424, 69] on input "Question" at bounding box center [453, 68] width 177 height 14
paste input "**********"
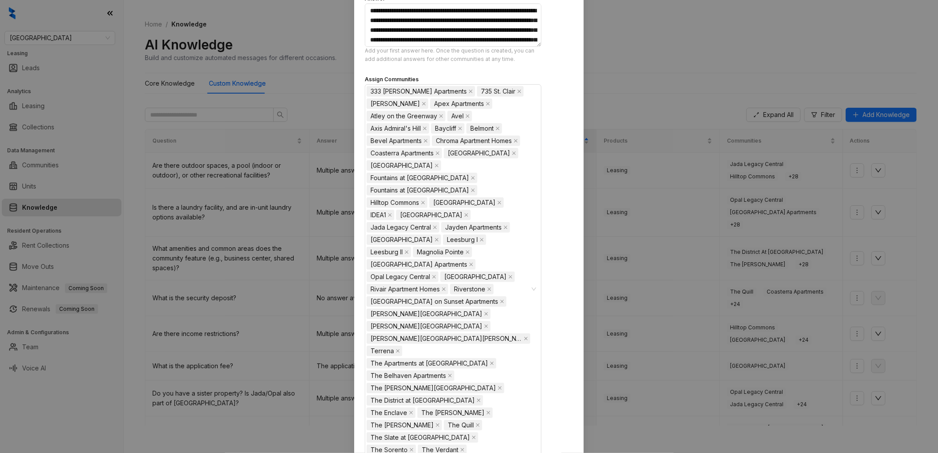
scroll to position [203, 0]
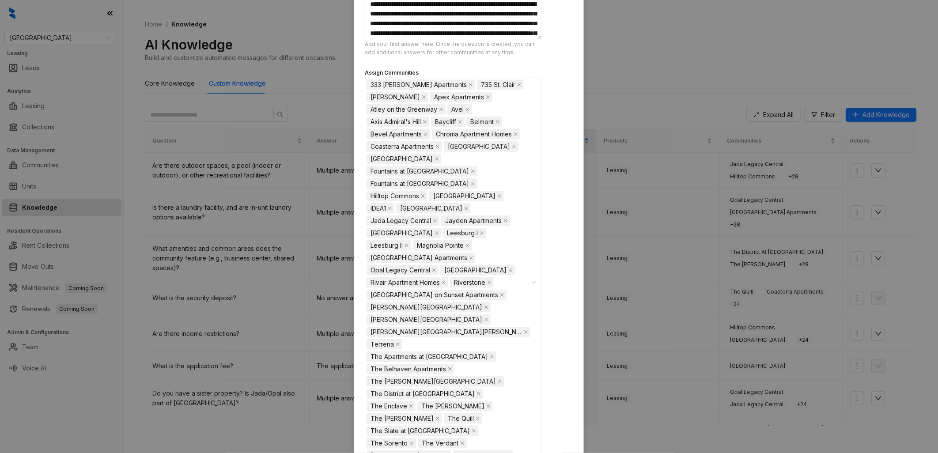
type input "**********"
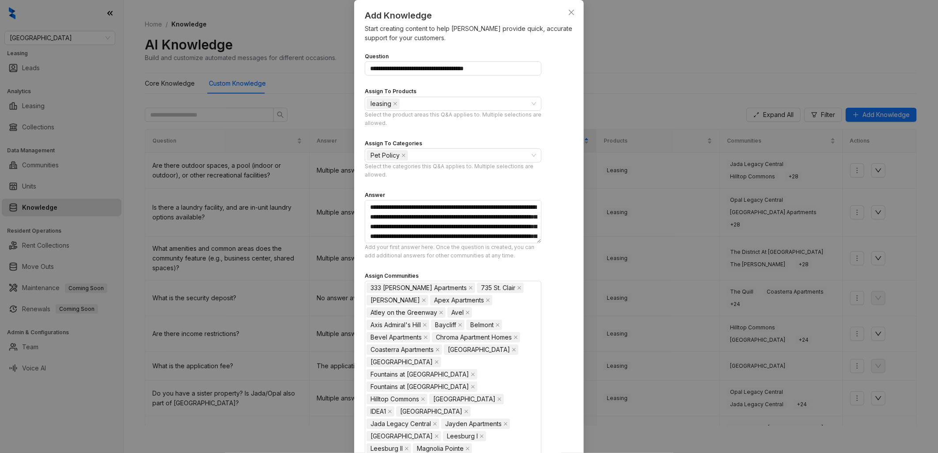
click at [550, 229] on div "**********" at bounding box center [469, 383] width 209 height 675
drag, startPoint x: 504, startPoint y: 67, endPoint x: 367, endPoint y: 59, distance: 137.2
click at [367, 59] on div "**********" at bounding box center [453, 63] width 177 height 24
click at [552, 96] on div "**********" at bounding box center [469, 383] width 209 height 675
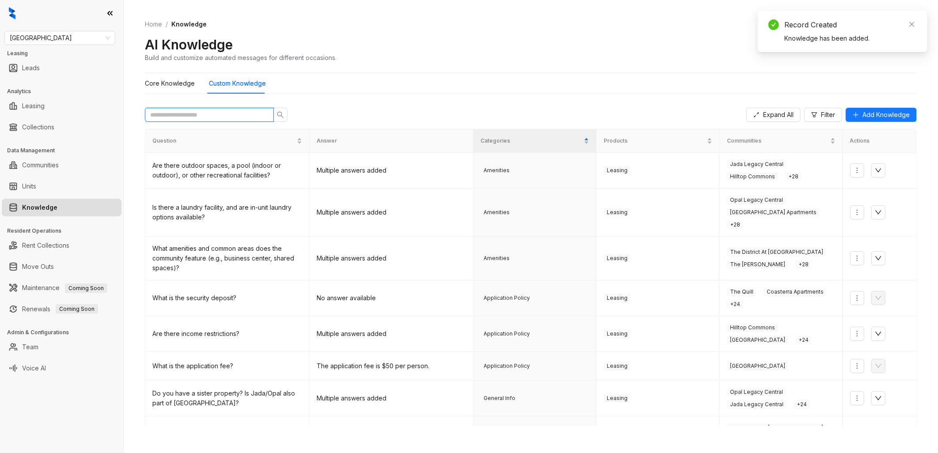
click at [231, 110] on input "text" at bounding box center [205, 115] width 111 height 10
paste input "**********"
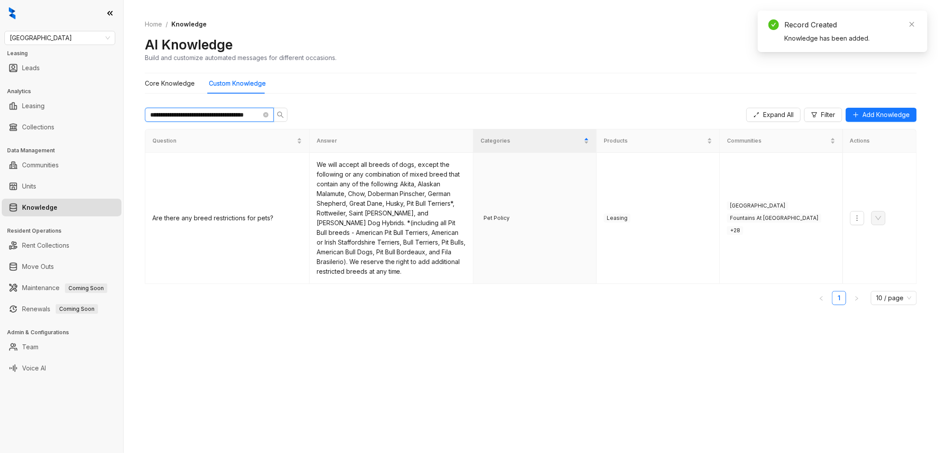
scroll to position [0, 8]
type input "**********"
